Goal: Task Accomplishment & Management: Manage account settings

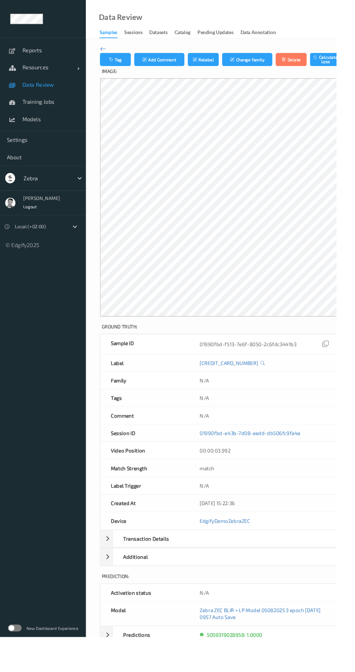
click at [12, 666] on label at bounding box center [15, 662] width 15 height 7
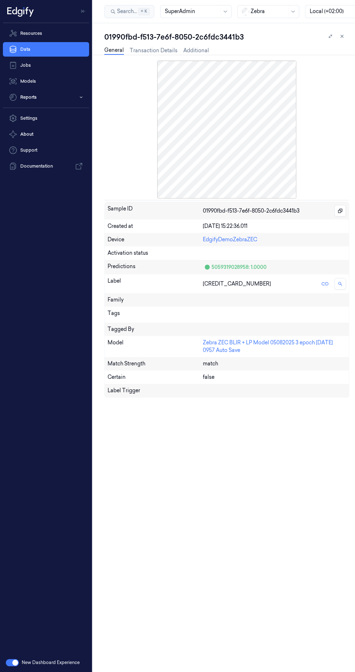
click at [40, 36] on link "Resources" at bounding box center [46, 33] width 86 height 15
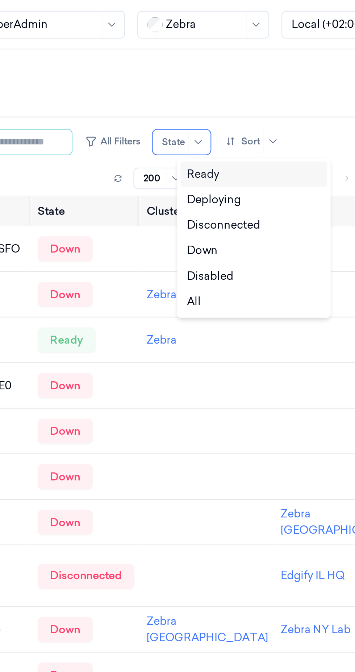
click at [277, 79] on div "Ready" at bounding box center [292, 82] width 63 height 8
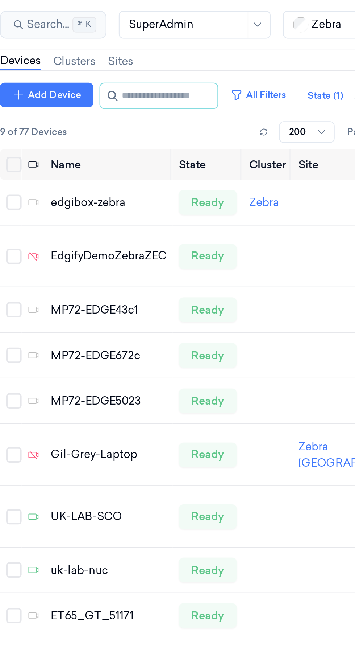
scroll to position [31, 0]
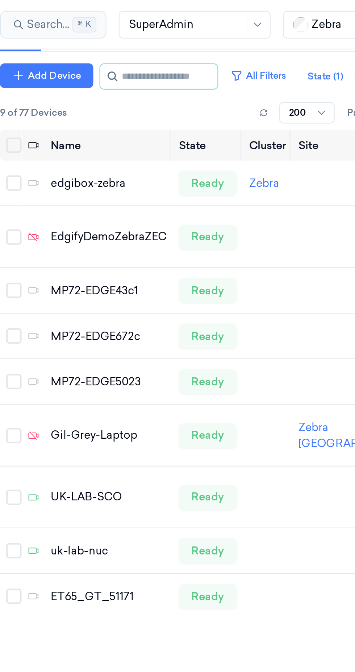
click at [153, 284] on div "ET65_GT_51171" at bounding box center [155, 280] width 54 height 8
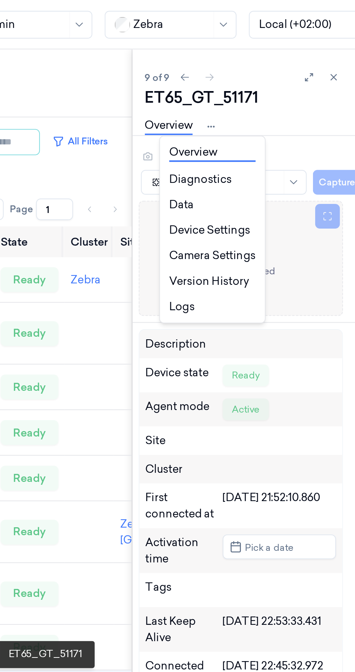
click at [288, 58] on html "Resources Data Jobs Models Reports Settings About Support Documentation New Das…" at bounding box center [177, 336] width 355 height 672
click at [288, 107] on link "Device Settings" at bounding box center [288, 108] width 41 height 8
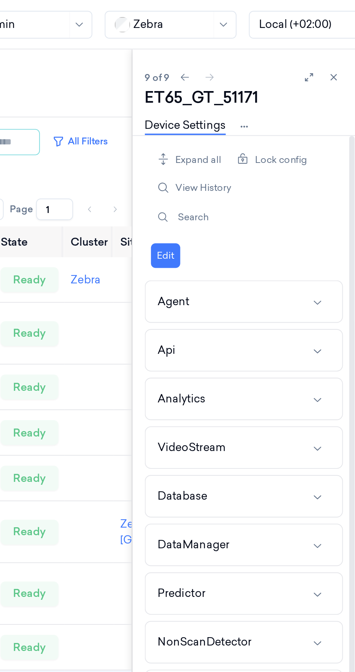
click at [293, 207] on div "VideoStream" at bounding box center [279, 210] width 32 height 8
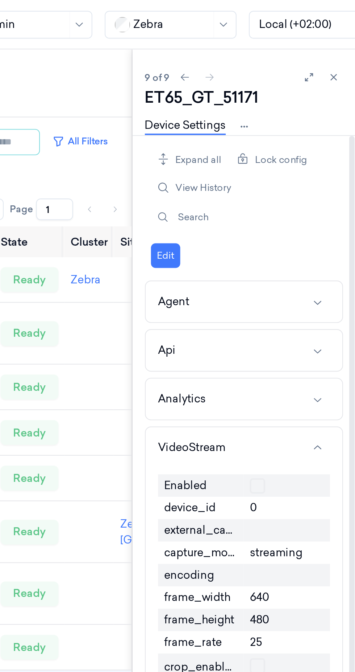
click at [269, 120] on button "Edit" at bounding box center [266, 120] width 14 height 12
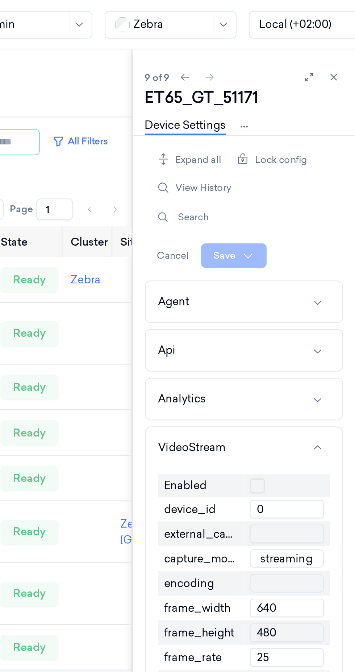
click at [306, 228] on button "button" at bounding box center [309, 227] width 7 height 7
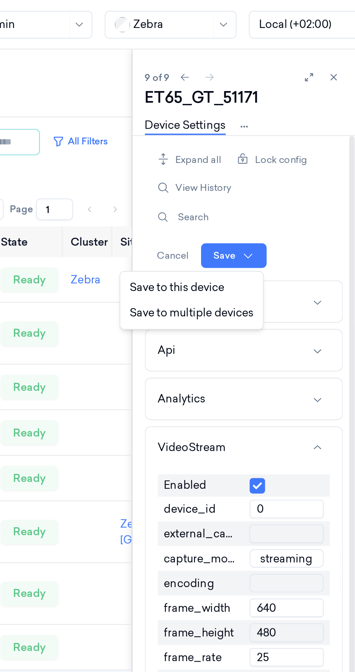
click at [295, 119] on html "Resources Data Jobs Models Reports Settings About Support Documentation New Das…" at bounding box center [177, 336] width 355 height 672
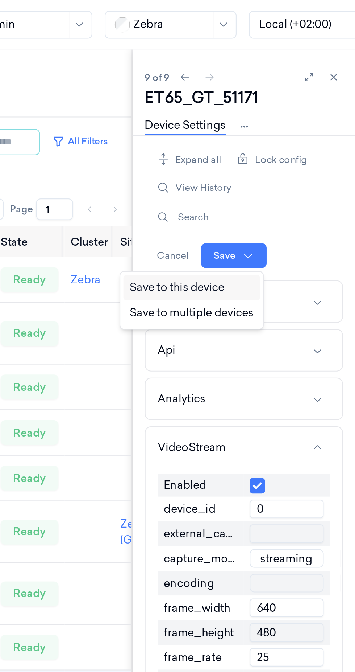
click at [277, 135] on div "Save to this device" at bounding box center [278, 135] width 64 height 12
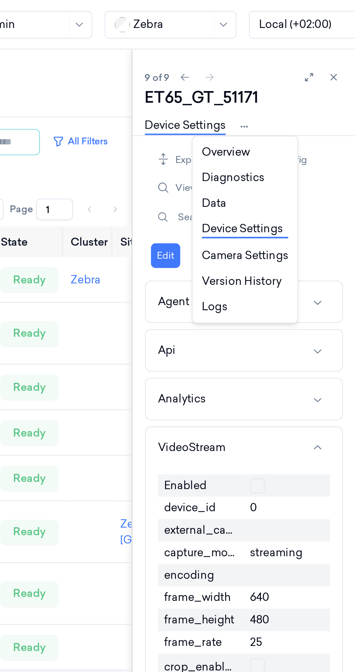
click at [301, 58] on html "Resources Data Jobs Models Reports Settings About Support Documentation New Das…" at bounding box center [177, 336] width 355 height 672
click at [295, 72] on link "Overview" at bounding box center [303, 72] width 41 height 8
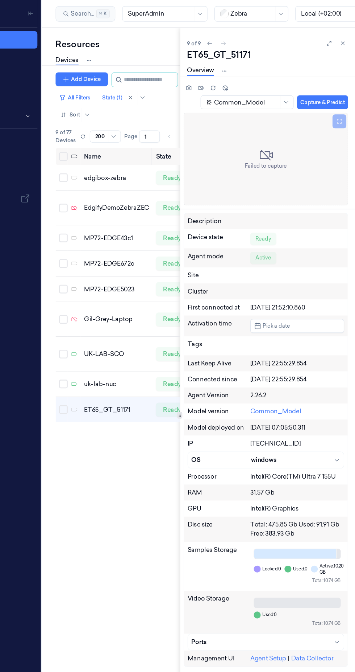
click at [320, 82] on button "Capture & Predict" at bounding box center [328, 86] width 43 height 12
click at [245, 57] on html "Resources Data Jobs Models Reports Settings About Support Documentation New Das…" at bounding box center [177, 336] width 355 height 672
click at [247, 105] on link "Device Settings" at bounding box center [246, 108] width 41 height 8
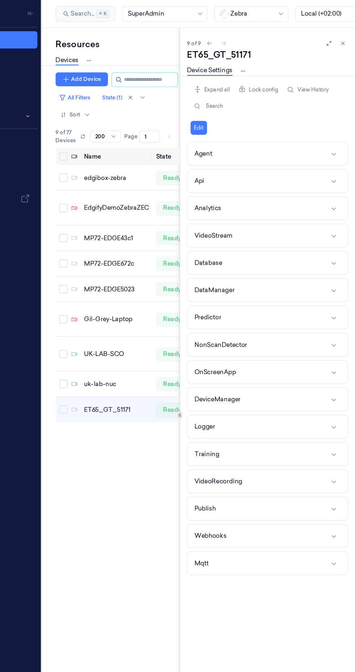
click at [300, 200] on button "VideoStream" at bounding box center [282, 197] width 134 height 19
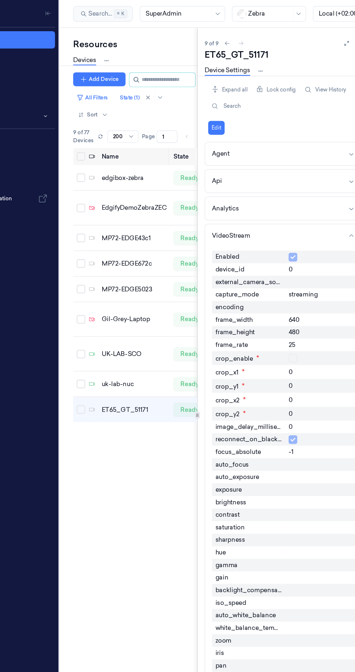
click at [235, 57] on link "Device Settings" at bounding box center [234, 59] width 38 height 8
click at [242, 59] on link "Device Settings" at bounding box center [234, 59] width 38 height 8
click at [263, 56] on div "Overview Diagnostics Data Device Settings Camera Settings Version History Logs" at bounding box center [240, 59] width 51 height 8
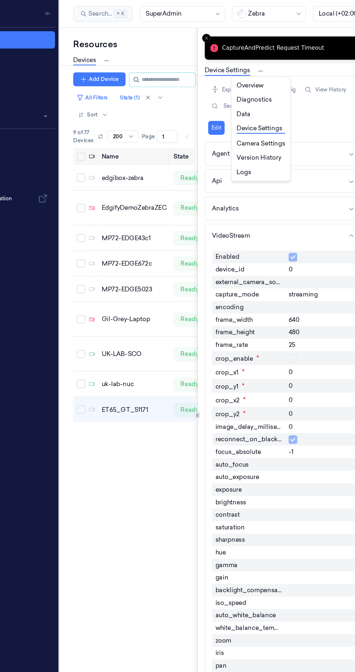
click at [261, 59] on html "Resources Data Jobs Models Reports Settings About Support Documentation New Das…" at bounding box center [177, 336] width 355 height 672
click at [251, 71] on link "Overview" at bounding box center [262, 72] width 41 height 8
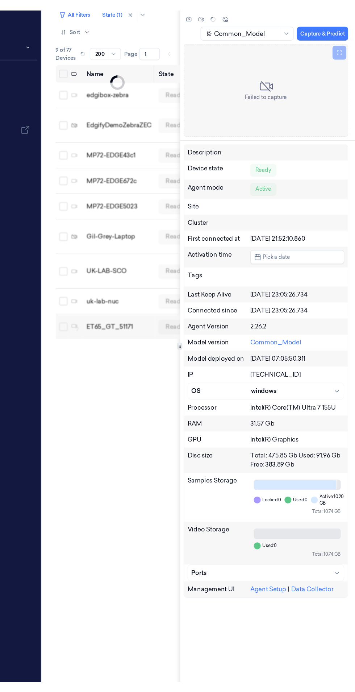
scroll to position [2, 0]
